Goal: Task Accomplishment & Management: Manage account settings

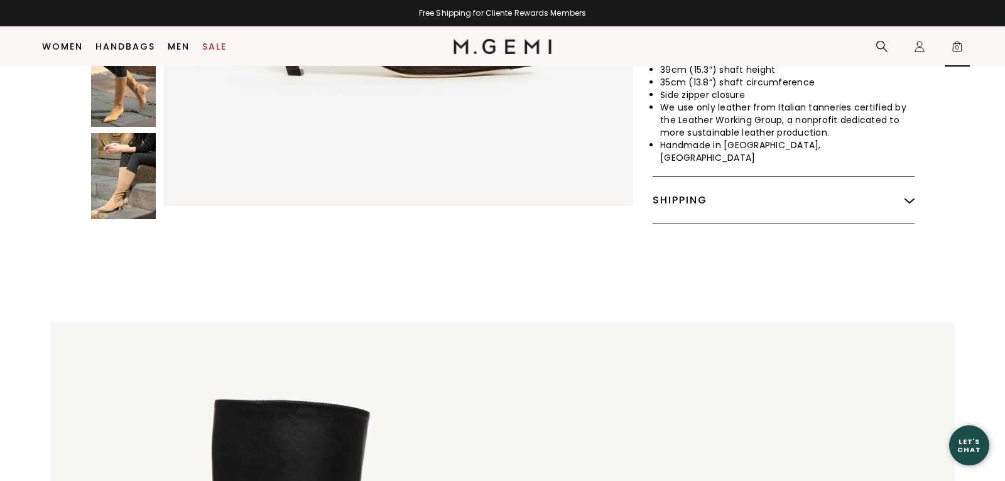
scroll to position [116, 0]
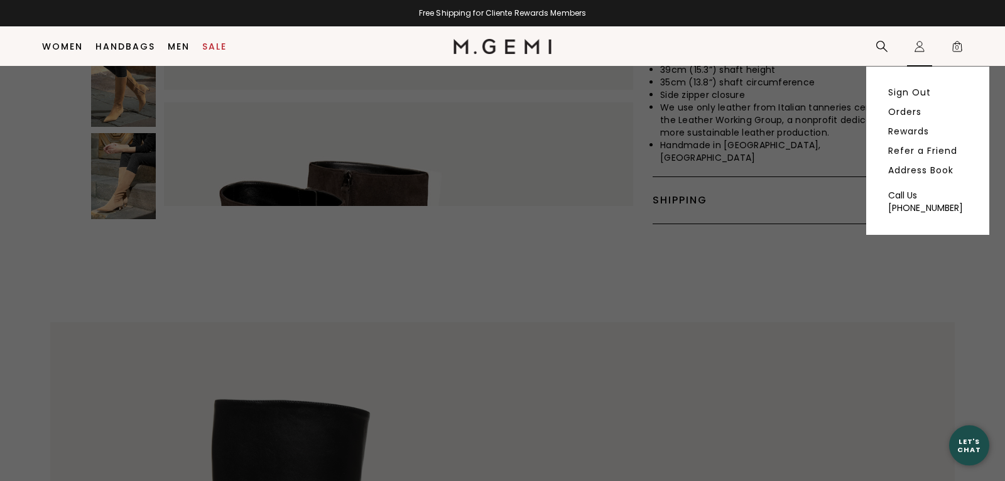
click at [922, 48] on icon "Icons/20x20/profile@2x" at bounding box center [920, 46] width 13 height 13
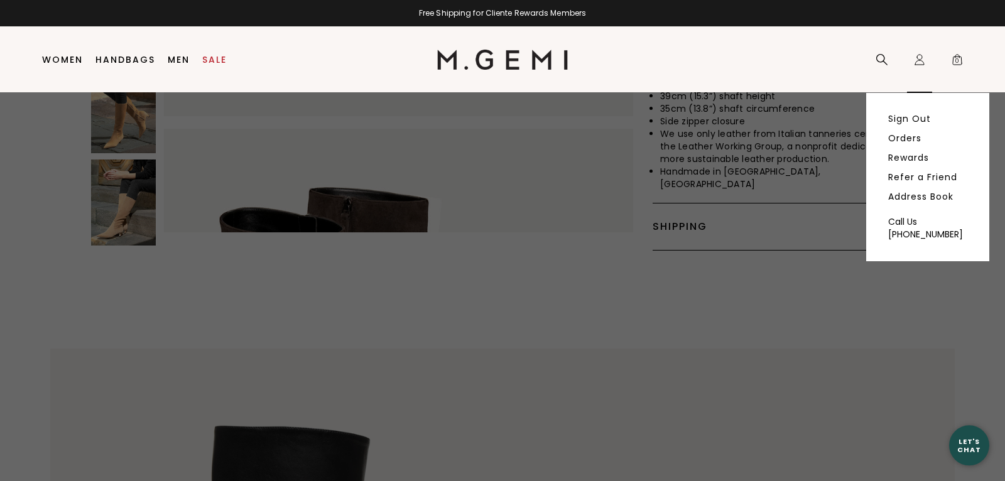
scroll to position [0, 0]
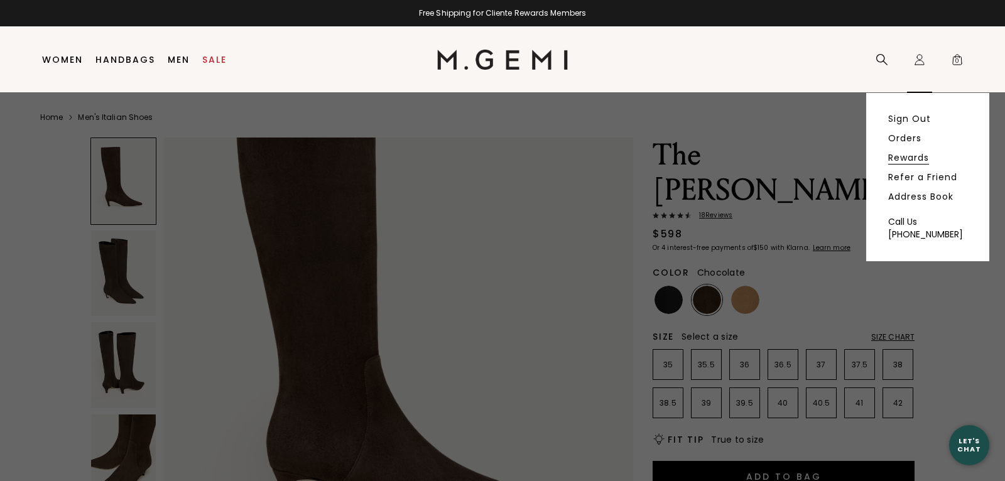
click at [910, 160] on link "Rewards" at bounding box center [908, 157] width 41 height 11
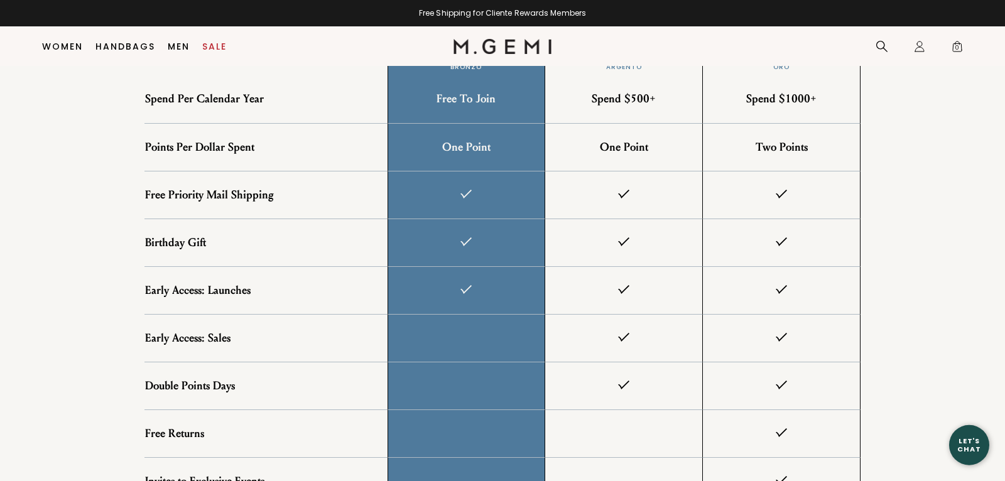
scroll to position [1274, 0]
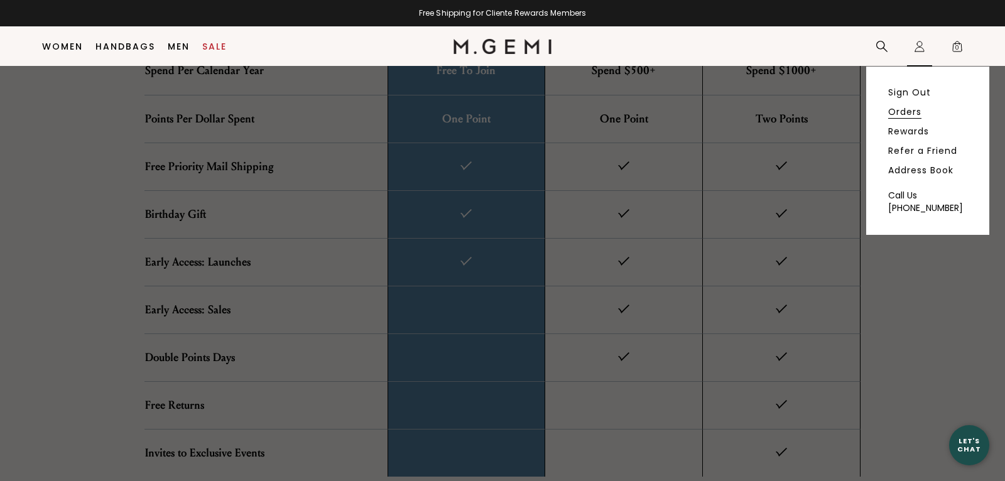
click at [917, 117] on link "Orders" at bounding box center [904, 111] width 33 height 11
